Goal: Task Accomplishment & Management: Manage account settings

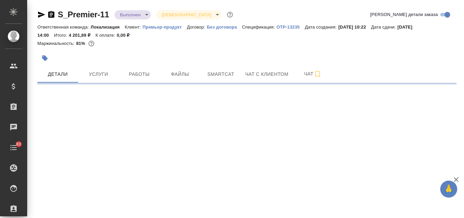
select select "RU"
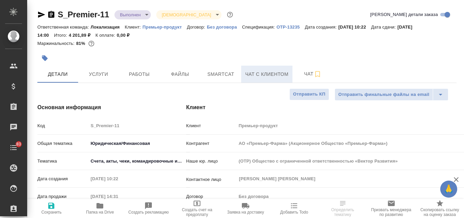
type textarea "x"
type input "Газизов Ринат"
type input "АО «Премьер-Фарма» (Акционерное Общество «Премьер-Фарма»)"
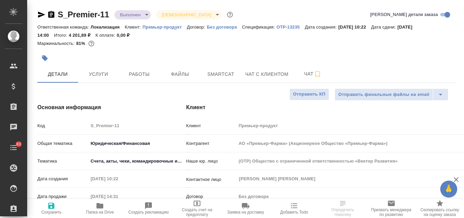
type textarea "x"
click at [188, 74] on span "Файлы" at bounding box center [180, 74] width 33 height 8
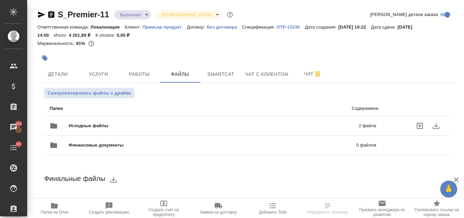
click at [188, 125] on span "Исходные файлы" at bounding box center [151, 125] width 165 height 7
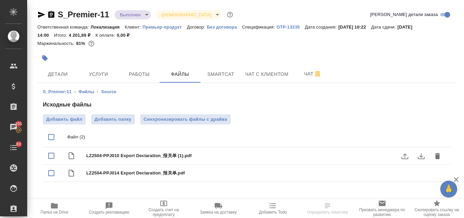
click at [420, 155] on icon "download" at bounding box center [421, 156] width 8 height 8
click at [421, 175] on icon "download" at bounding box center [421, 173] width 8 height 8
click at [62, 204] on span "Папка на Drive" at bounding box center [54, 208] width 47 height 13
click at [101, 74] on span "Услуги" at bounding box center [98, 74] width 33 height 8
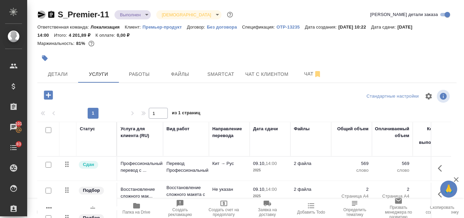
drag, startPoint x: 41, startPoint y: 15, endPoint x: 46, endPoint y: 15, distance: 5.1
click at [40, 15] on icon "button" at bounding box center [41, 15] width 8 height 8
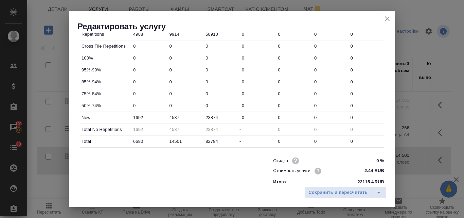
scroll to position [246, 0]
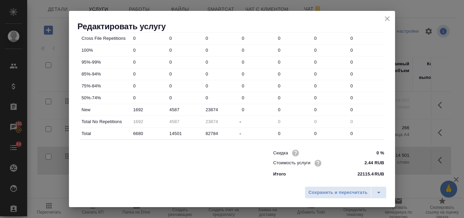
click at [387, 20] on icon "close" at bounding box center [387, 19] width 8 height 8
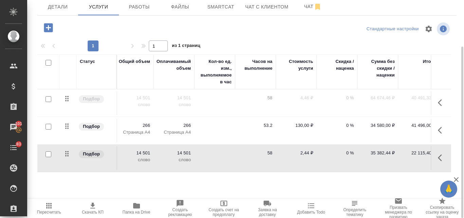
scroll to position [0, 227]
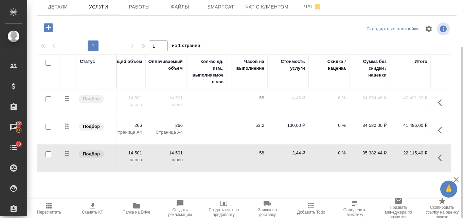
click at [221, 151] on td at bounding box center [206, 158] width 41 height 24
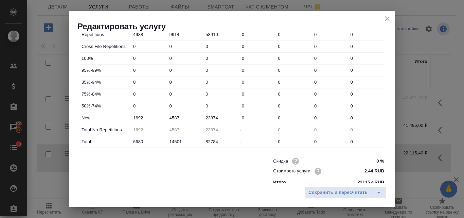
scroll to position [246, 0]
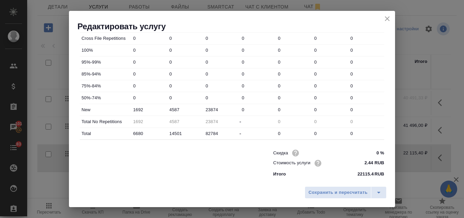
click at [362, 163] on input "2.44 RUB" at bounding box center [371, 163] width 25 height 10
type input "1.44 RUB"
click at [323, 192] on span "Сохранить и пересчитать" at bounding box center [338, 193] width 59 height 8
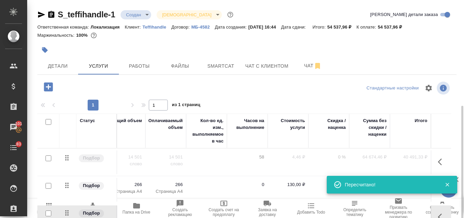
scroll to position [59, 0]
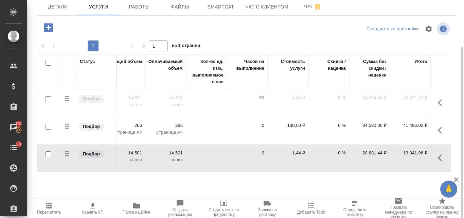
click at [209, 127] on td at bounding box center [206, 131] width 41 height 24
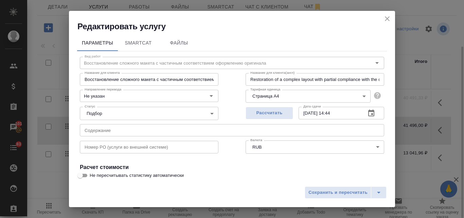
click at [385, 16] on icon "close" at bounding box center [387, 19] width 8 height 8
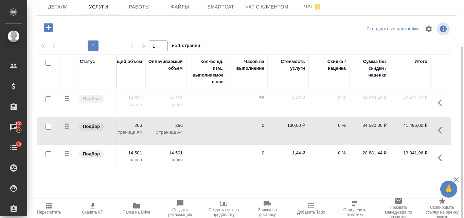
click at [203, 160] on td at bounding box center [206, 158] width 41 height 24
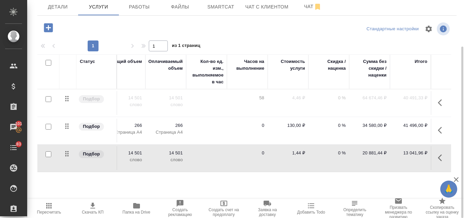
click at [203, 160] on td at bounding box center [206, 158] width 41 height 24
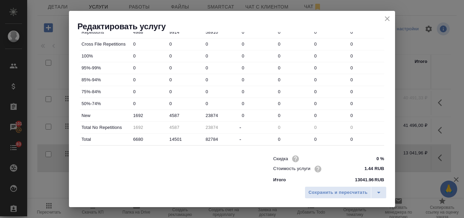
scroll to position [246, 0]
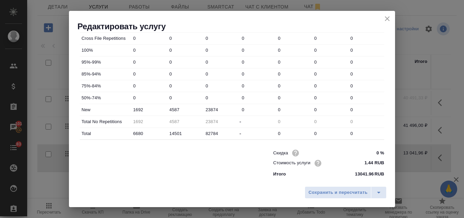
click at [361, 160] on input "1.44 RUB" at bounding box center [371, 163] width 25 height 10
type input "2.44 RUB"
click at [326, 192] on span "Сохранить и пересчитать" at bounding box center [338, 193] width 59 height 8
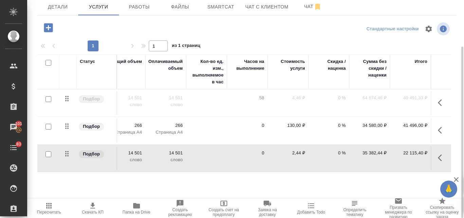
click at [247, 152] on td "0" at bounding box center [247, 158] width 41 height 24
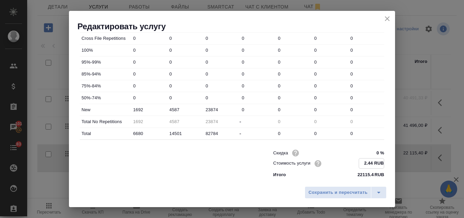
click at [366, 162] on input "2.44 RUB" at bounding box center [371, 163] width 25 height 10
type input "2 RUB"
click at [363, 163] on input "122 RUB" at bounding box center [371, 163] width 25 height 10
type input "1.22 RUB"
click at [352, 193] on span "Сохранить и пересчитать" at bounding box center [338, 193] width 59 height 8
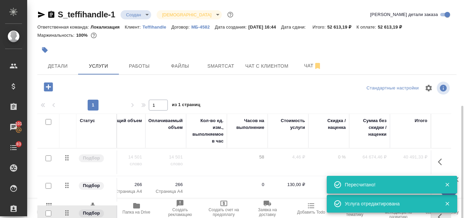
scroll to position [59, 0]
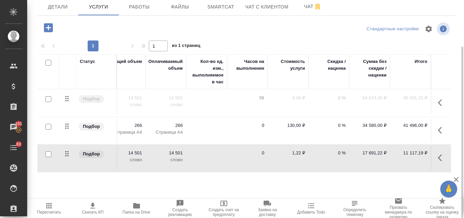
click at [329, 157] on td "0 %" at bounding box center [329, 158] width 41 height 24
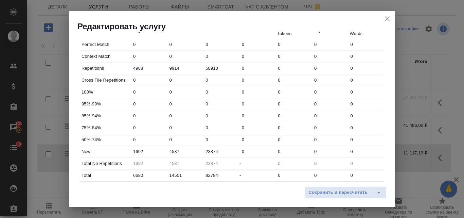
scroll to position [246, 0]
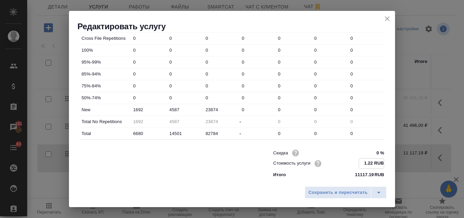
drag, startPoint x: 368, startPoint y: 161, endPoint x: 357, endPoint y: 162, distance: 10.9
click at [359, 162] on input "1.22 RUB" at bounding box center [371, 163] width 25 height 10
click at [363, 162] on input "244 RUB" at bounding box center [371, 163] width 25 height 10
type input "2.44 RUB"
click at [341, 192] on span "Сохранить и пересчитать" at bounding box center [338, 193] width 59 height 8
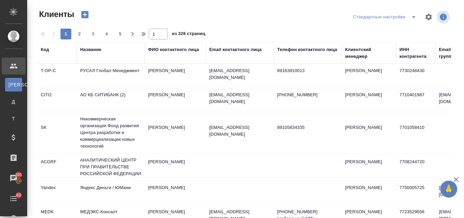
select select "RU"
